Goal: Go to known website: Go to known website

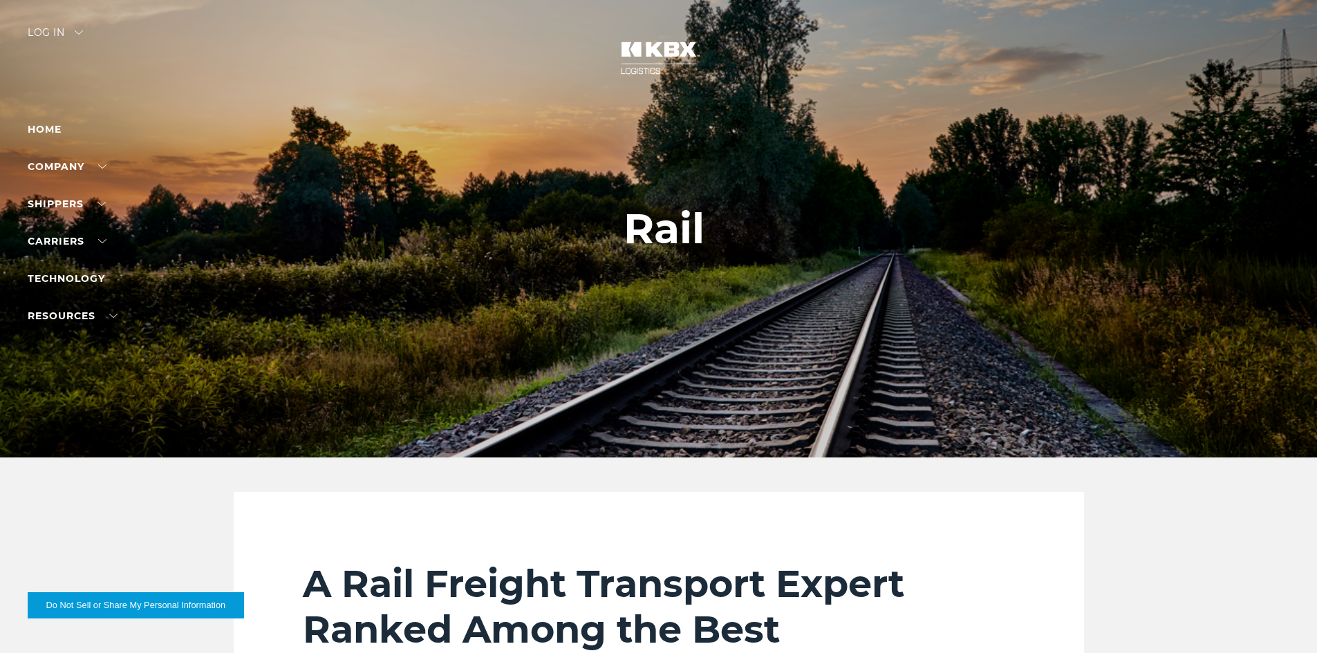
click at [46, 30] on div "Log in" at bounding box center [55, 38] width 55 height 20
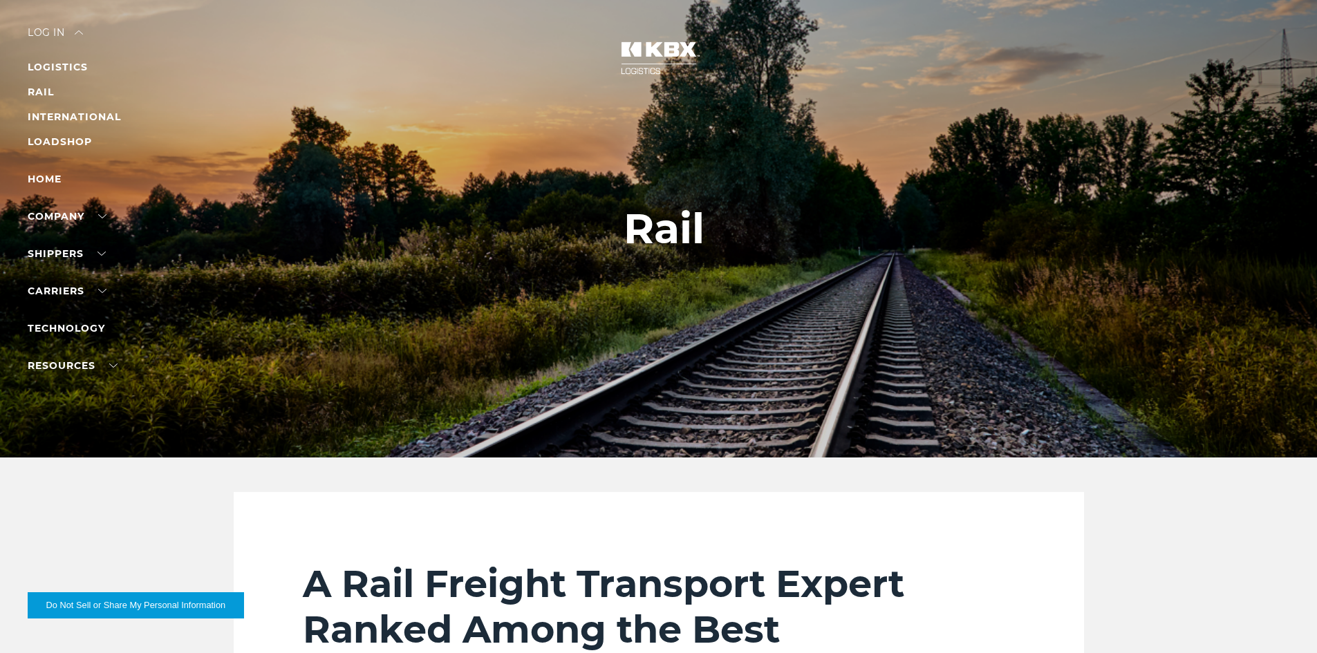
click at [55, 88] on li "RAIL" at bounding box center [88, 92] width 120 height 17
click at [48, 89] on link "RAIL" at bounding box center [41, 92] width 26 height 12
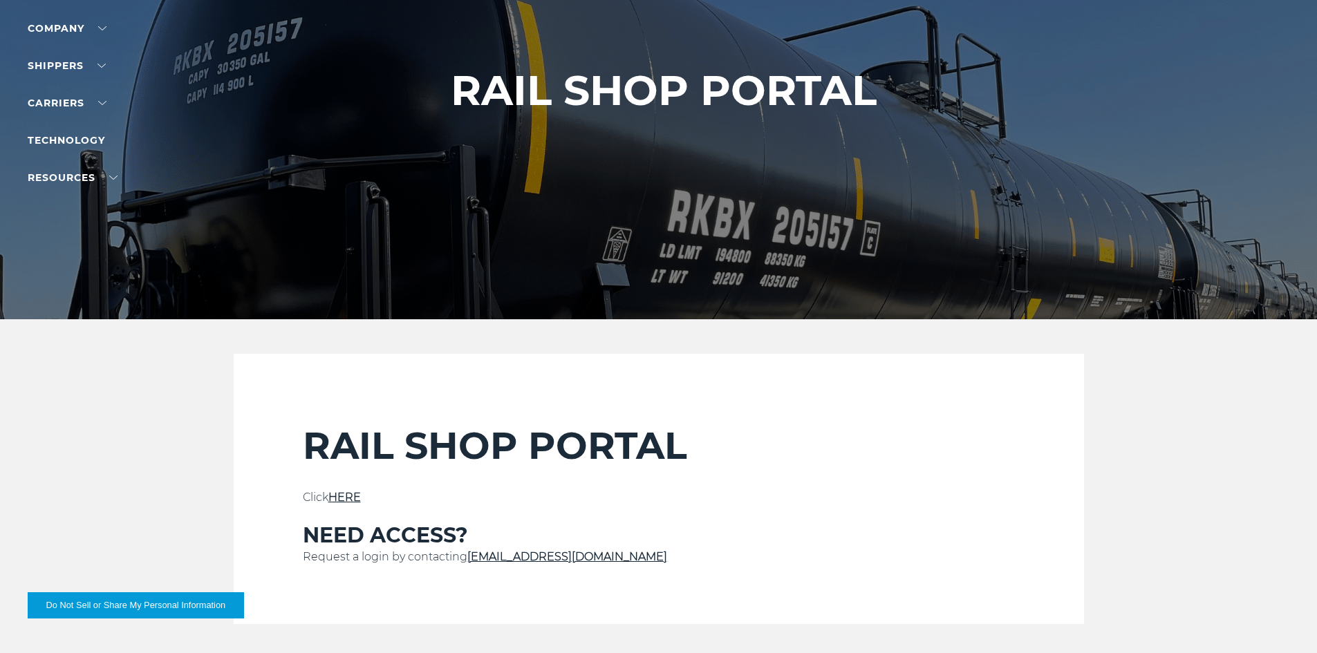
scroll to position [277, 0]
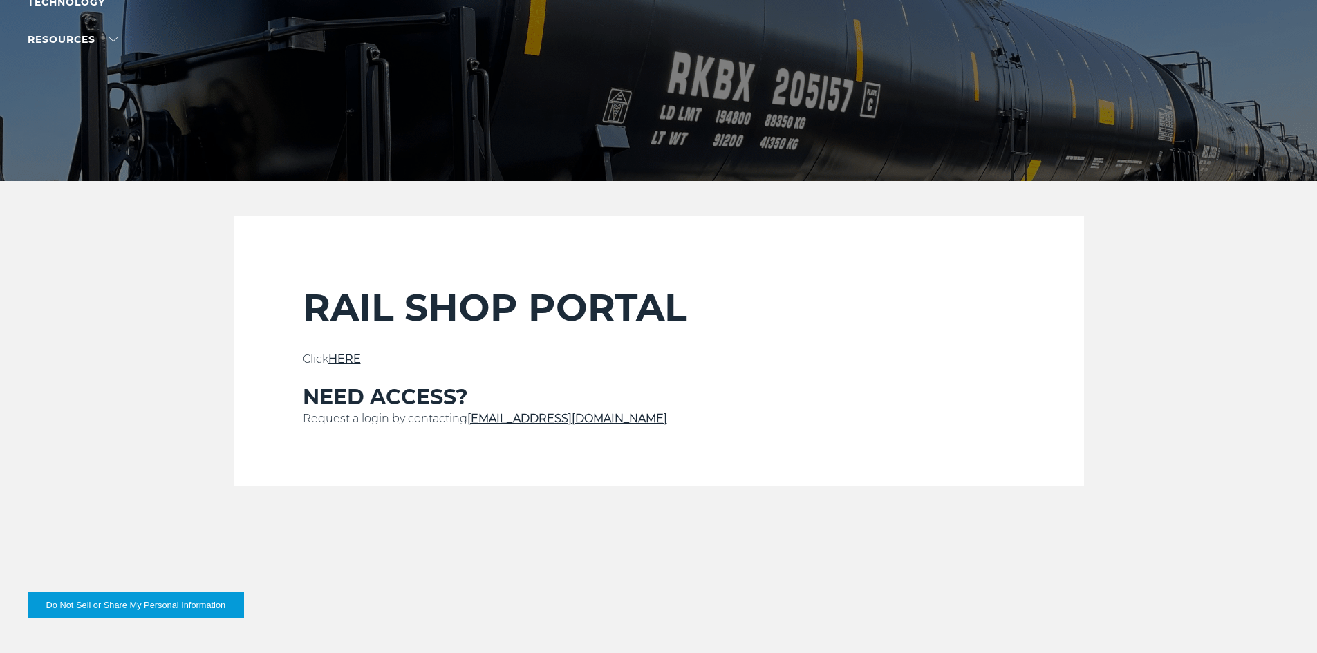
click at [353, 357] on link "HERE" at bounding box center [344, 359] width 32 height 13
